Goal: Task Accomplishment & Management: Complete application form

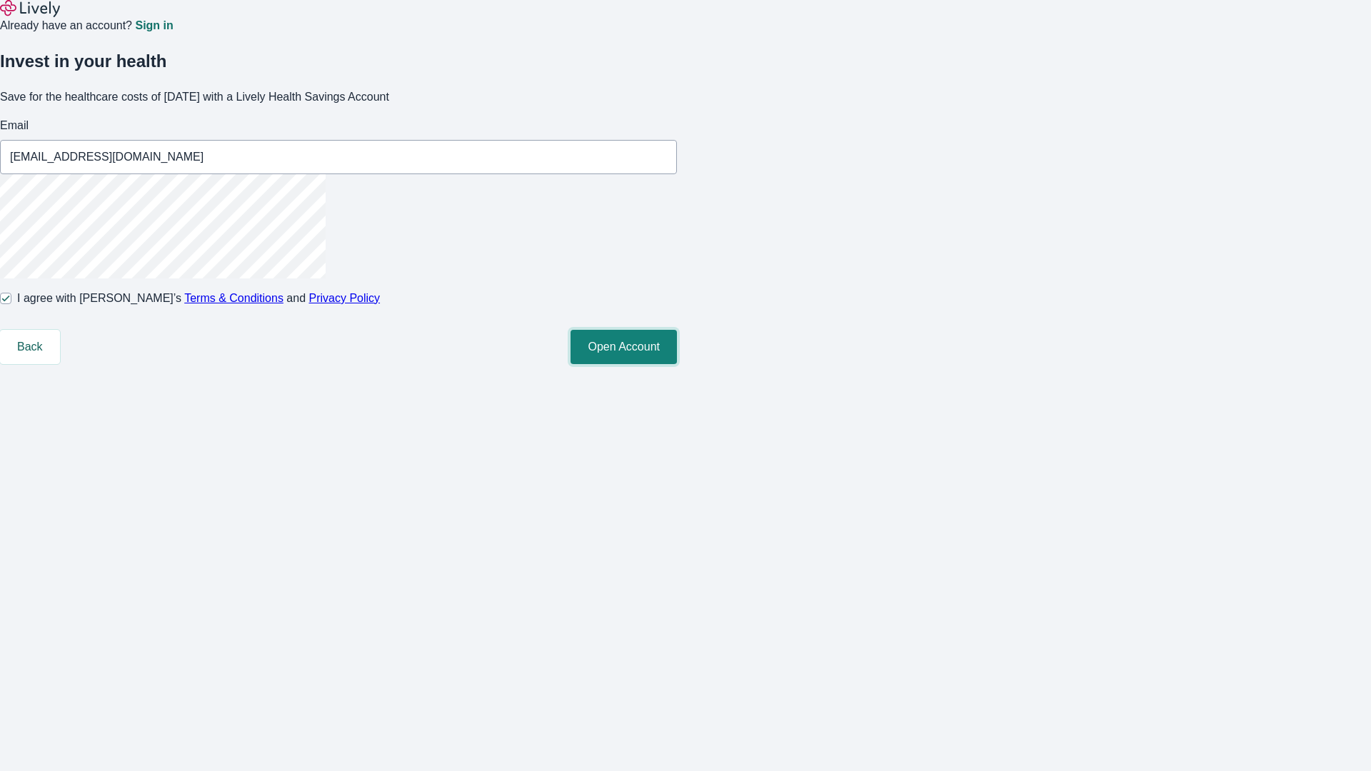
click at [677, 364] on button "Open Account" at bounding box center [624, 347] width 106 height 34
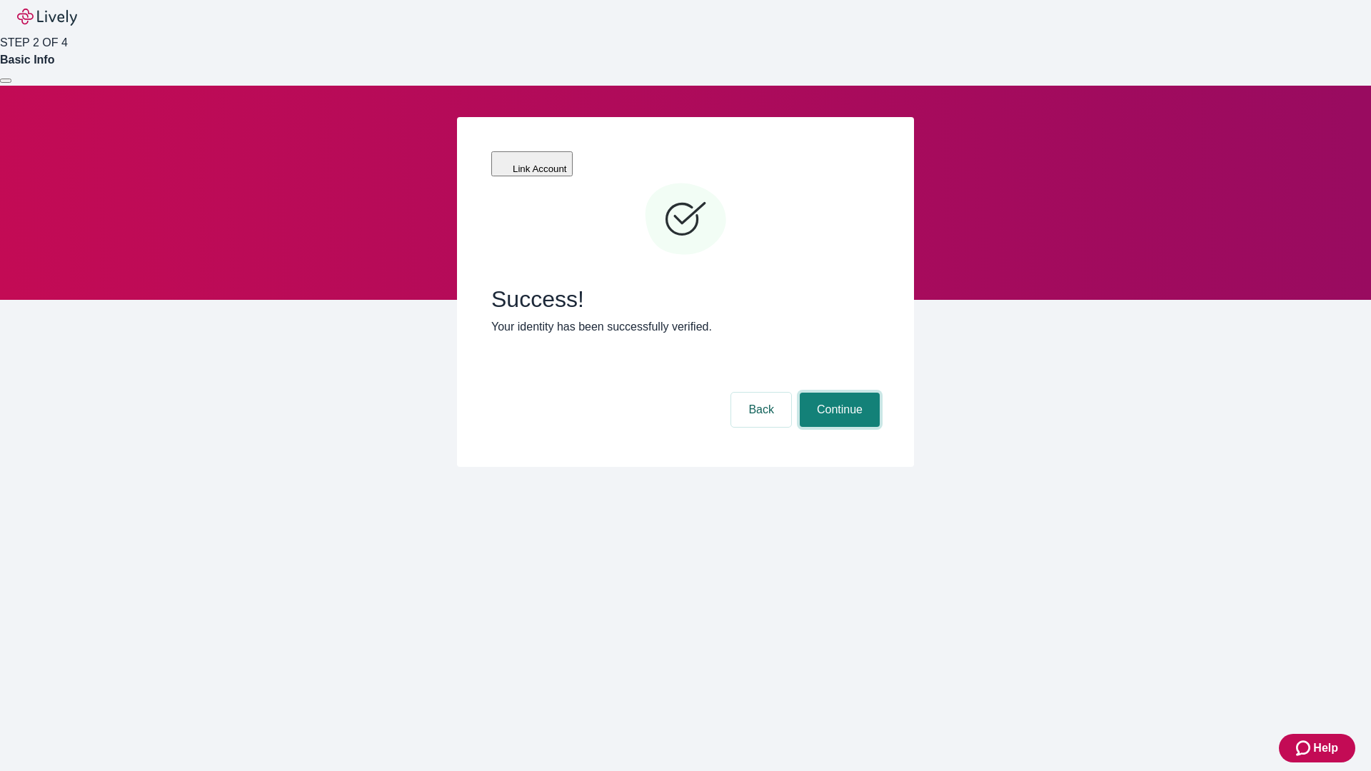
click at [838, 393] on button "Continue" at bounding box center [840, 410] width 80 height 34
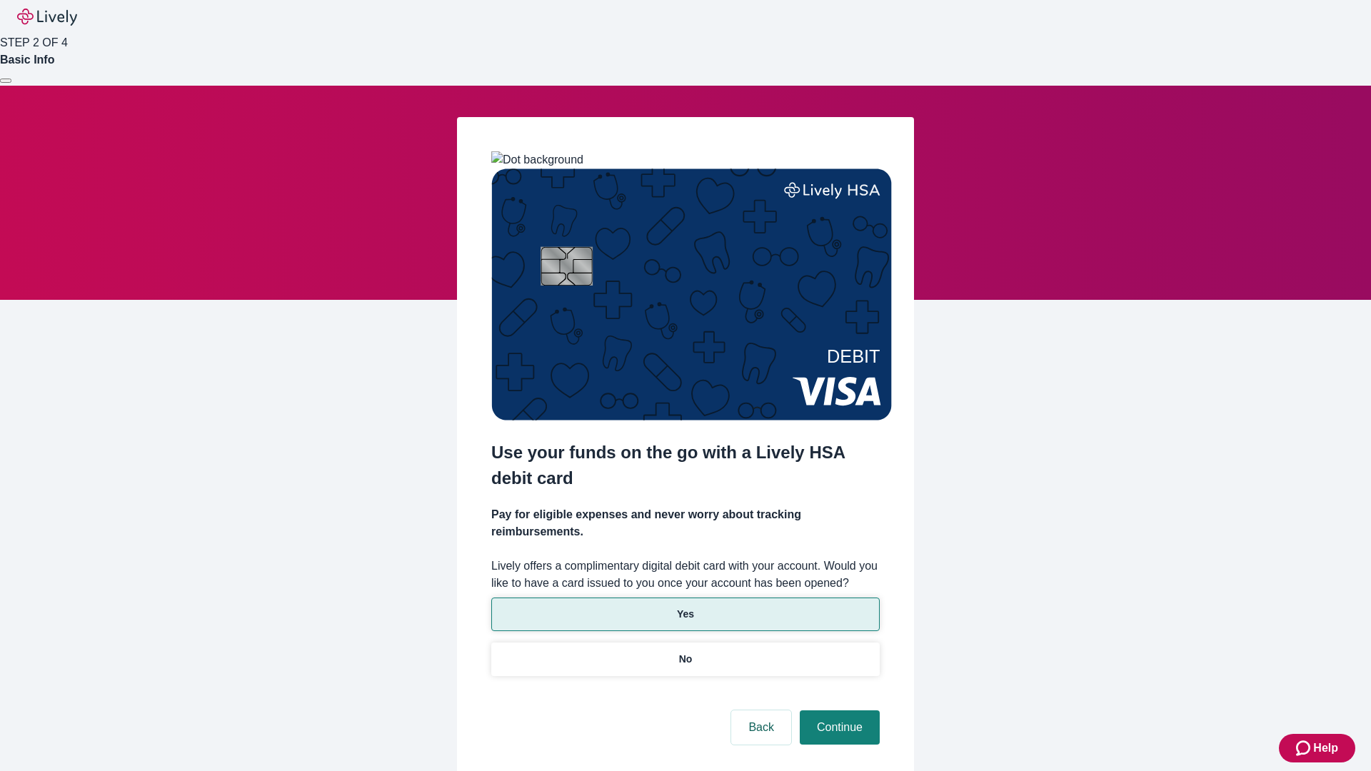
click at [685, 607] on p "Yes" at bounding box center [685, 614] width 17 height 15
click at [838, 711] on button "Continue" at bounding box center [840, 728] width 80 height 34
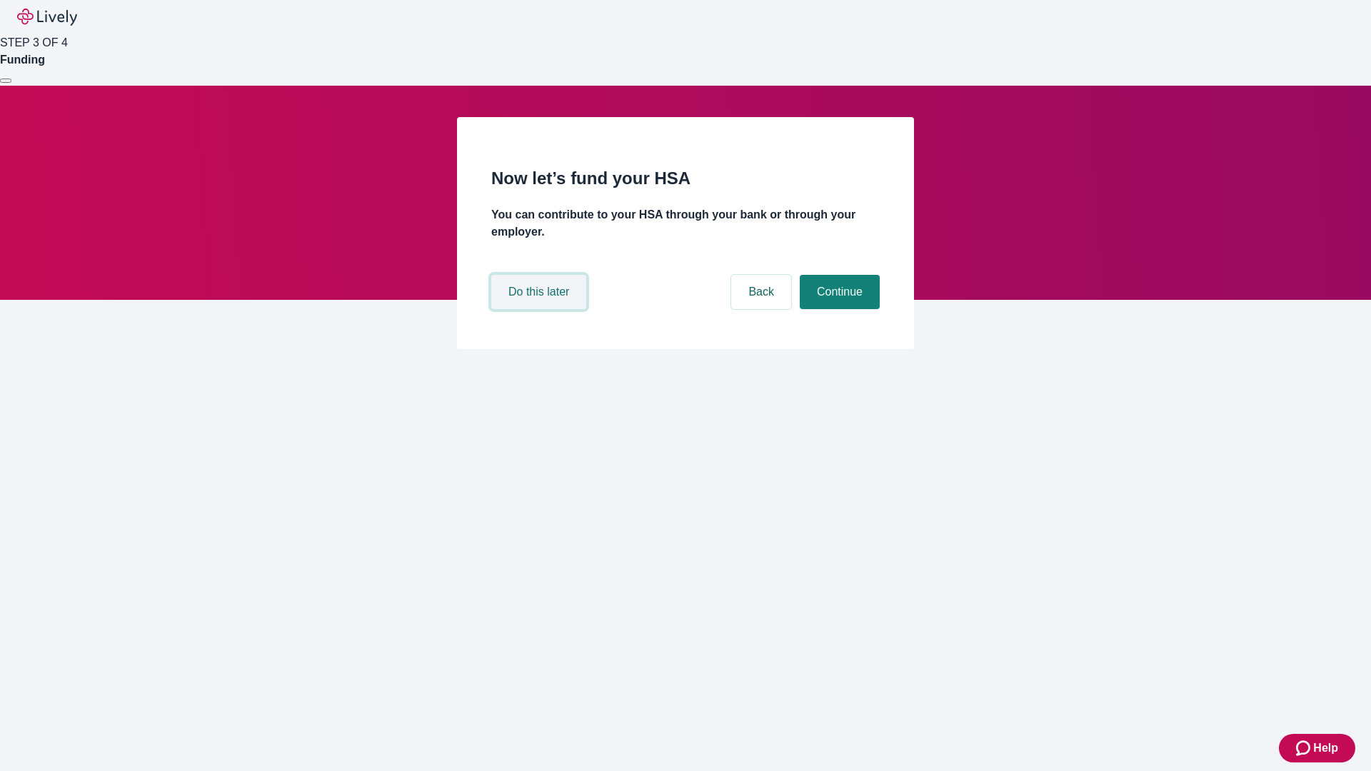
click at [541, 309] on button "Do this later" at bounding box center [538, 292] width 95 height 34
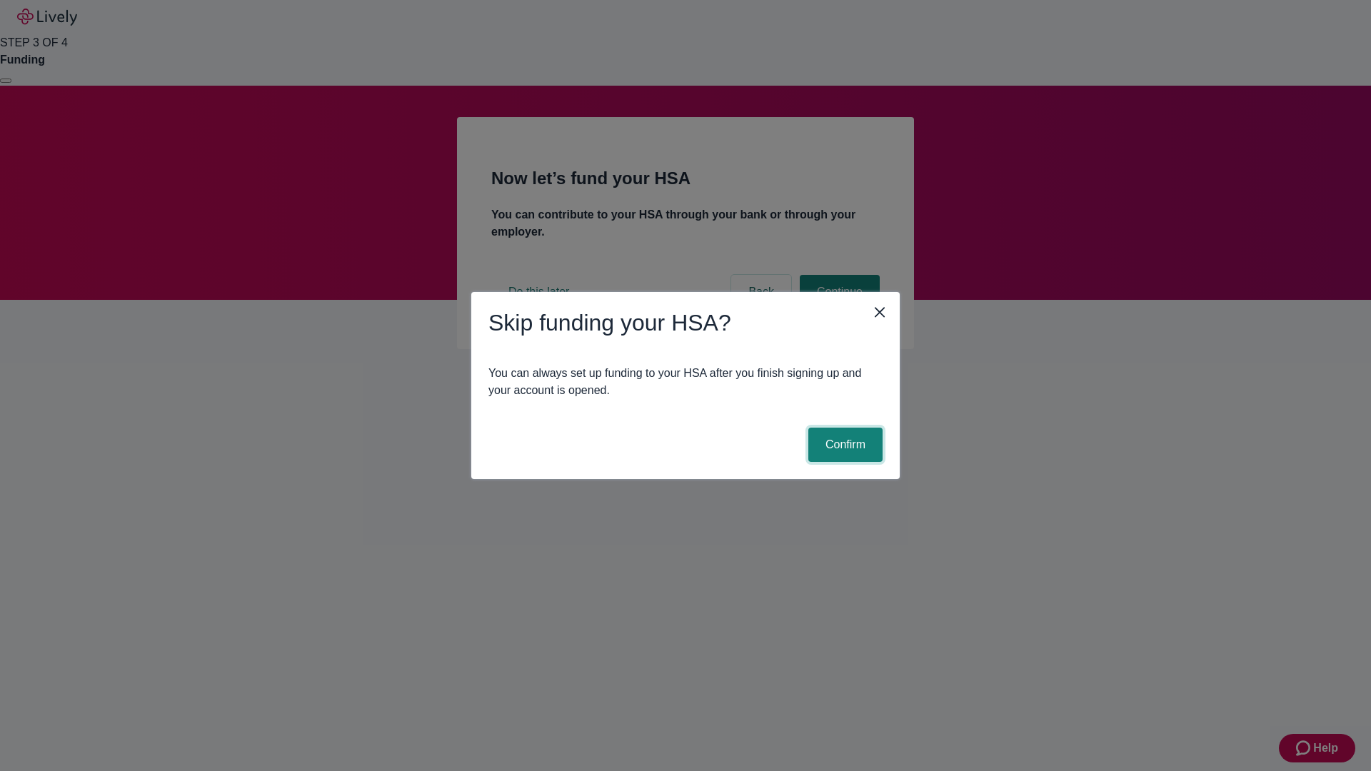
click at [844, 445] on button "Confirm" at bounding box center [846, 445] width 74 height 34
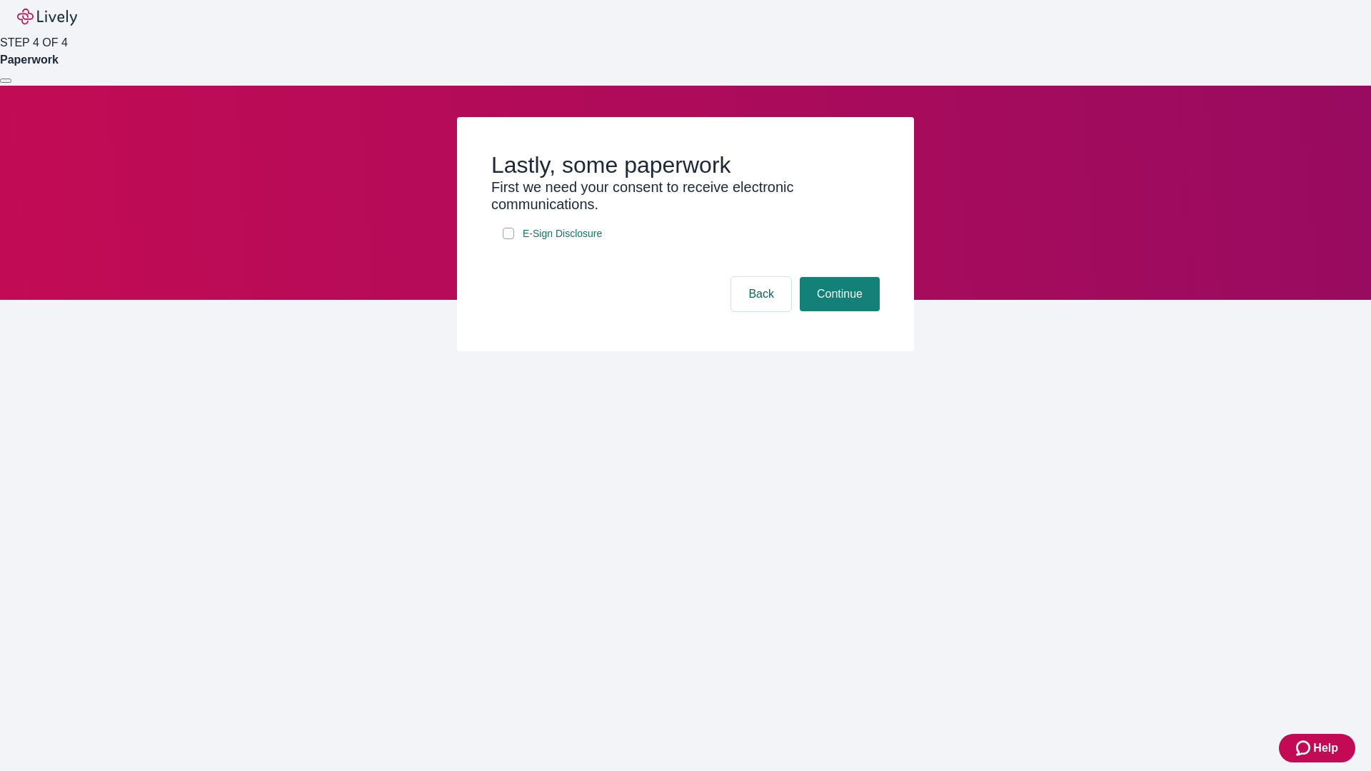
click at [509, 239] on input "E-Sign Disclosure" at bounding box center [508, 233] width 11 height 11
checkbox input "true"
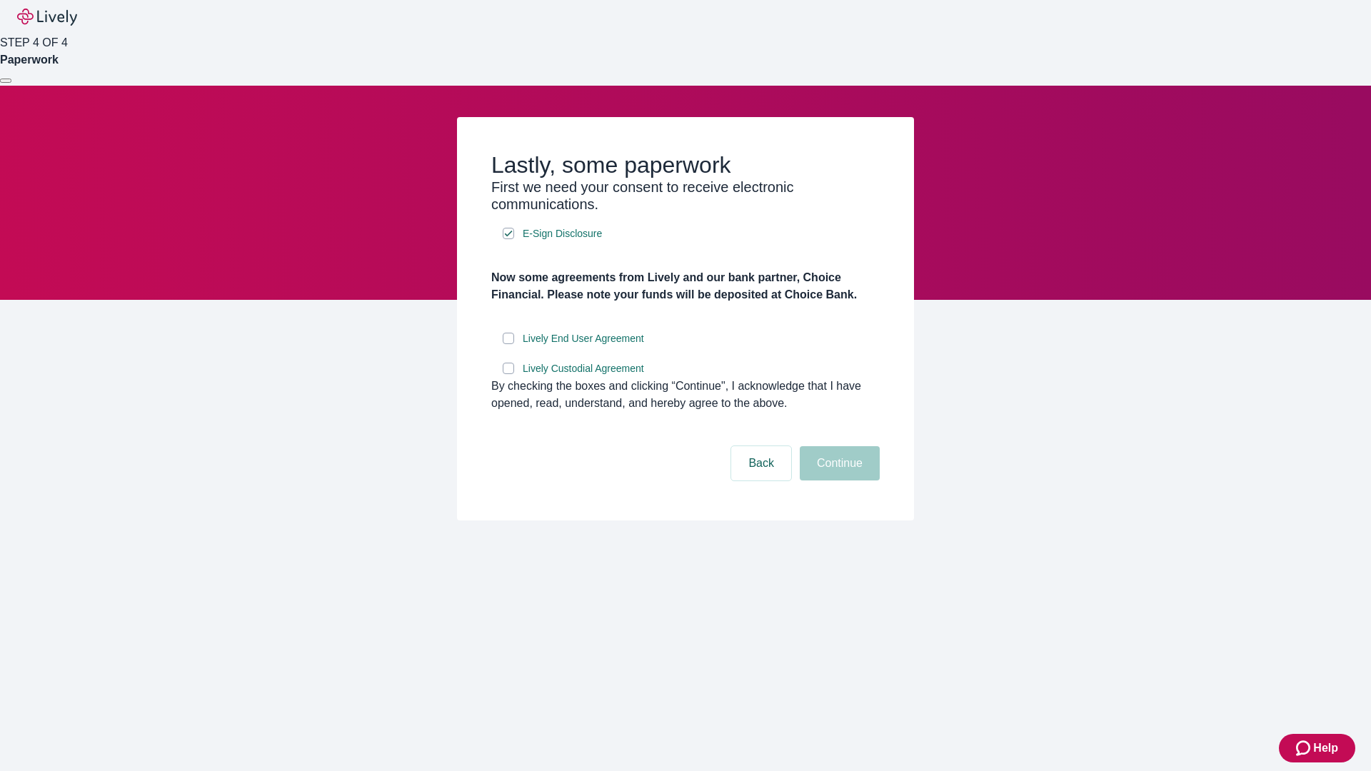
click at [509, 344] on input "Lively End User Agreement" at bounding box center [508, 338] width 11 height 11
checkbox input "true"
click at [509, 374] on input "Lively Custodial Agreement" at bounding box center [508, 368] width 11 height 11
checkbox input "true"
click at [838, 481] on button "Continue" at bounding box center [840, 463] width 80 height 34
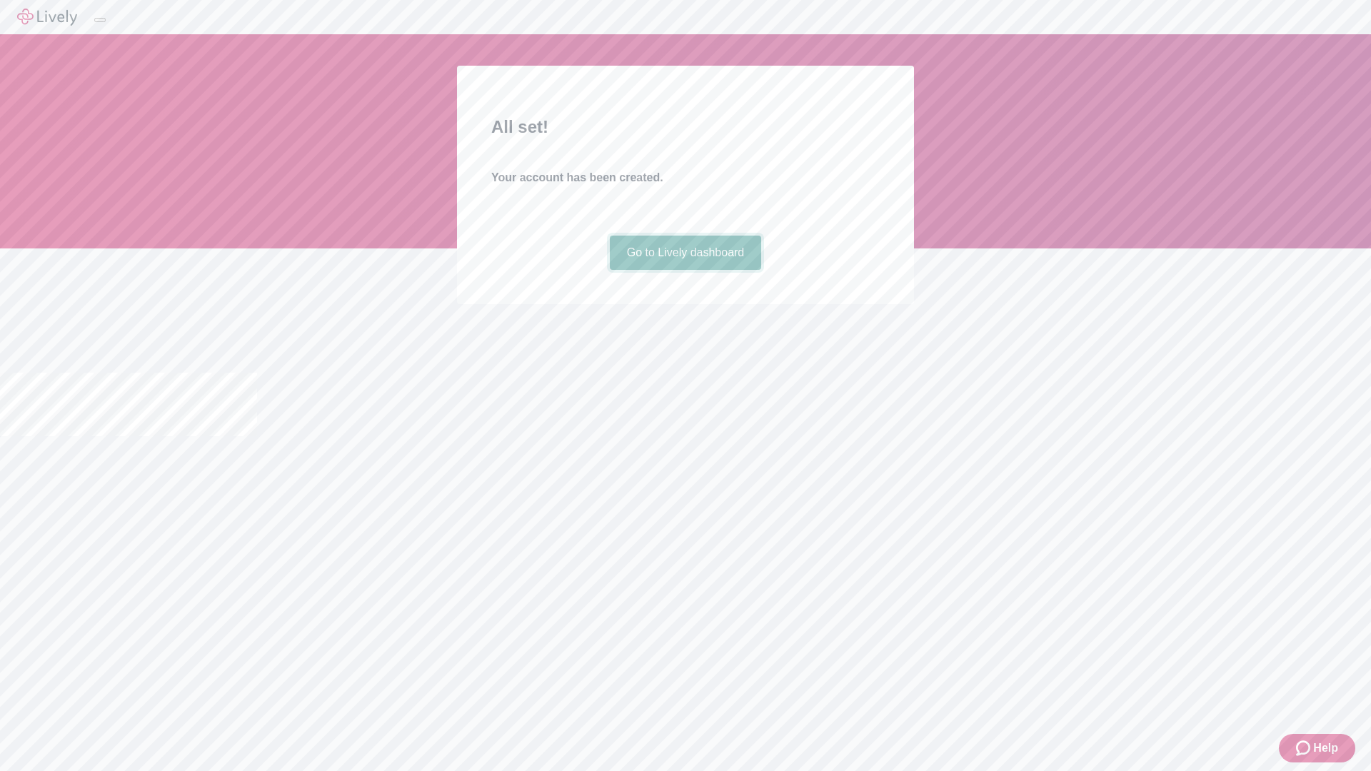
click at [685, 270] on link "Go to Lively dashboard" at bounding box center [686, 253] width 152 height 34
